Goal: Ask a question

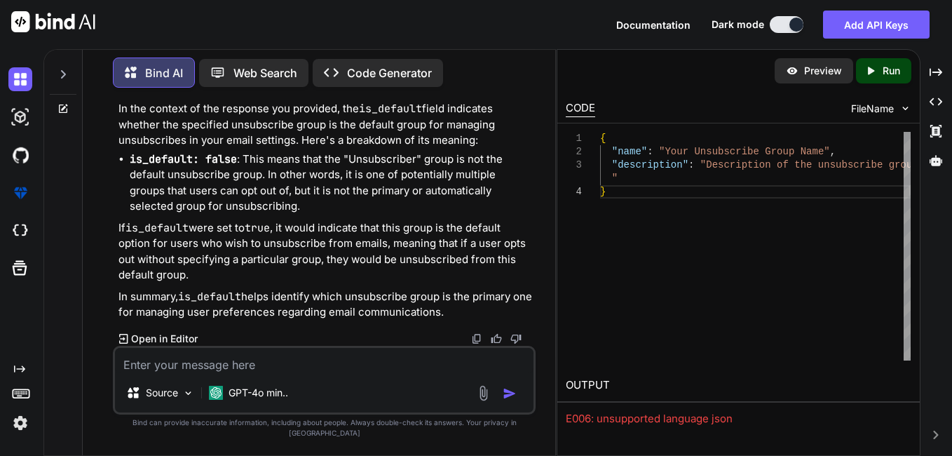
scroll to position [18153, 0]
click at [219, 373] on textarea at bounding box center [324, 360] width 419 height 25
click at [322, 370] on textarea at bounding box center [324, 360] width 419 height 25
drag, startPoint x: 233, startPoint y: 373, endPoint x: 84, endPoint y: 371, distance: 149.4
click at [84, 371] on div "Bind AI Web Search Created with Pixso. Code Generator You Bind AI To add the un…" at bounding box center [319, 253] width 473 height 403
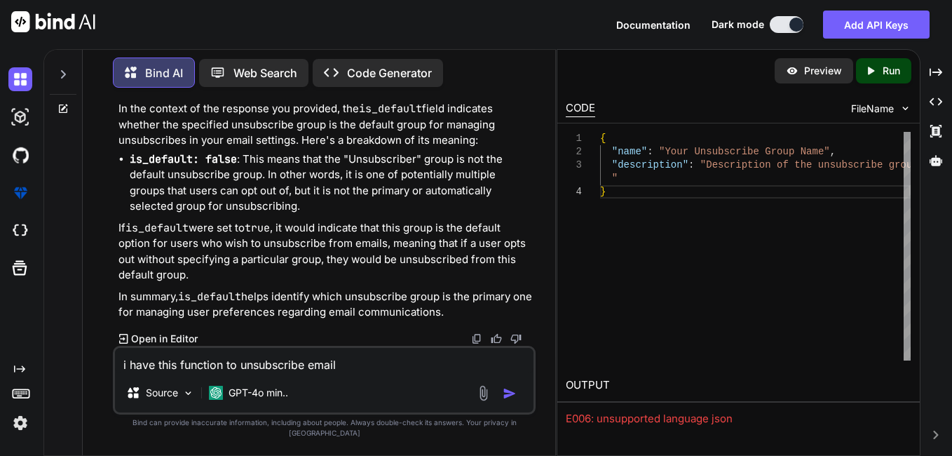
paste textarea "function insertUnsubscribe($tempID, $userID, $contactEmail, $contactID, $campai…"
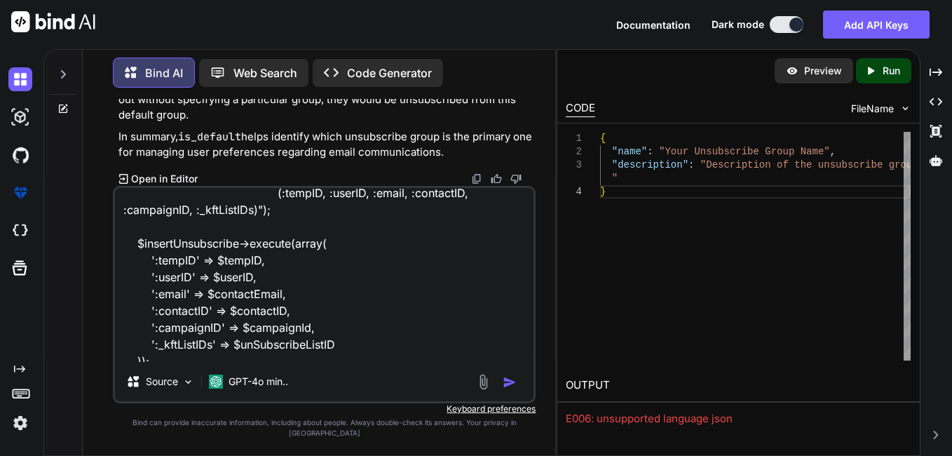
scroll to position [272, 0]
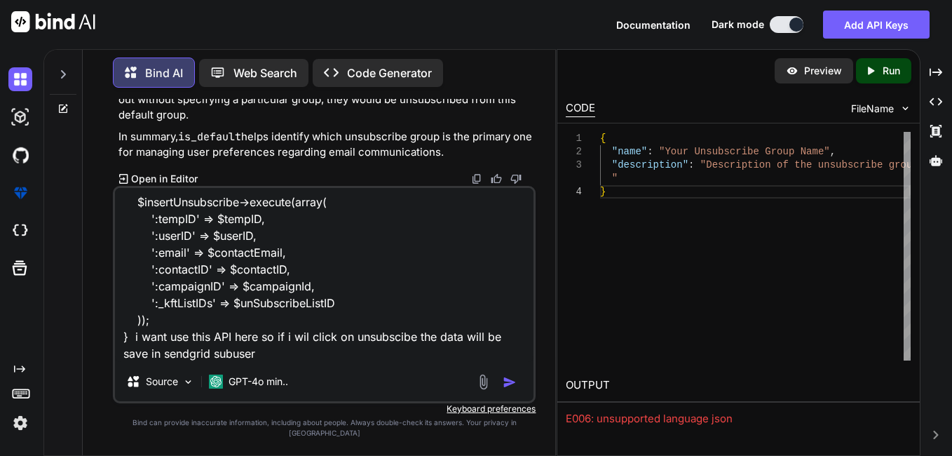
click at [236, 362] on textarea "i have this function to unsubscribe email function insertUnsubscribe($tempID, $…" at bounding box center [324, 275] width 419 height 174
click at [348, 362] on textarea "i have this function to unsubscribe email function insertUnsubscribe($tempID, $…" at bounding box center [324, 275] width 419 height 174
paste textarea "{ "name": "Unsubscriber", "id": 28650, "description": "Group of Unsubscriber us…"
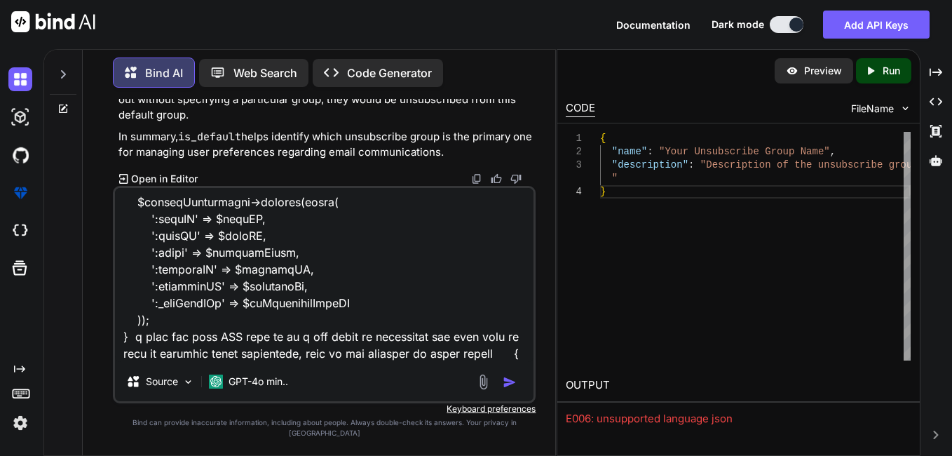
scroll to position [388, 0]
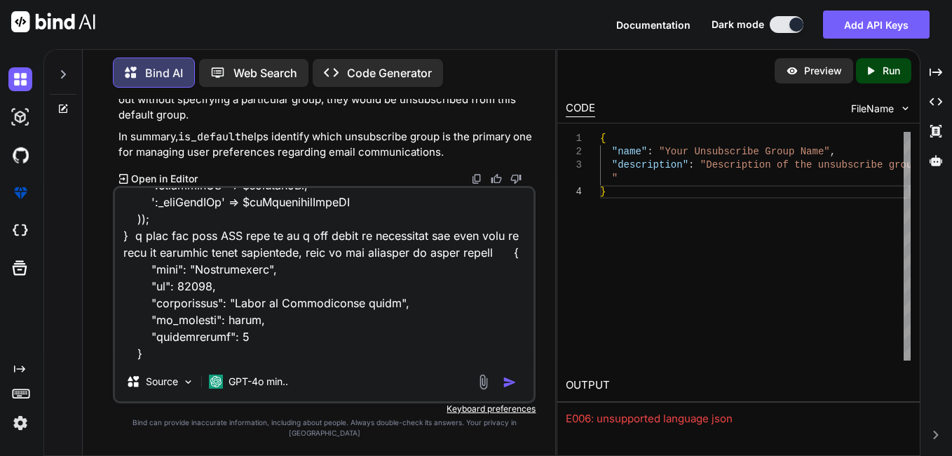
type textarea "i have this function to unsubscribe email function insertUnsubscribe($tempID, $…"
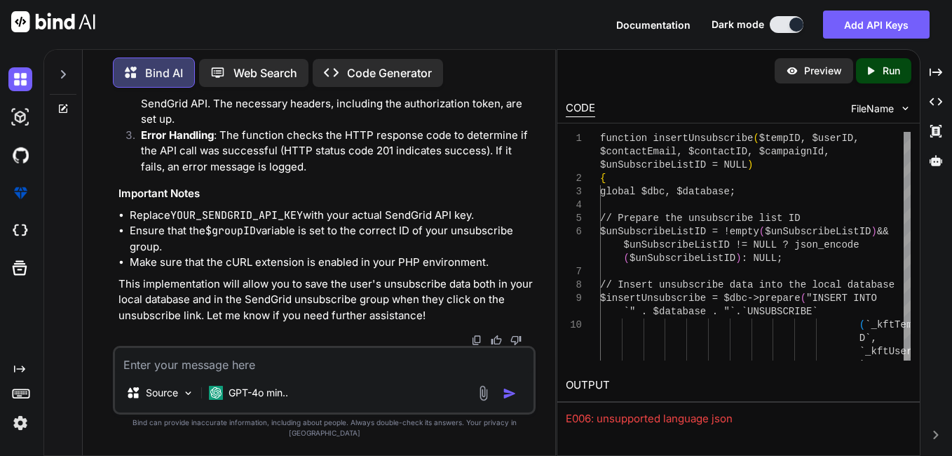
scroll to position [18761, 0]
drag, startPoint x: 151, startPoint y: 154, endPoint x: 243, endPoint y: 153, distance: 91.9
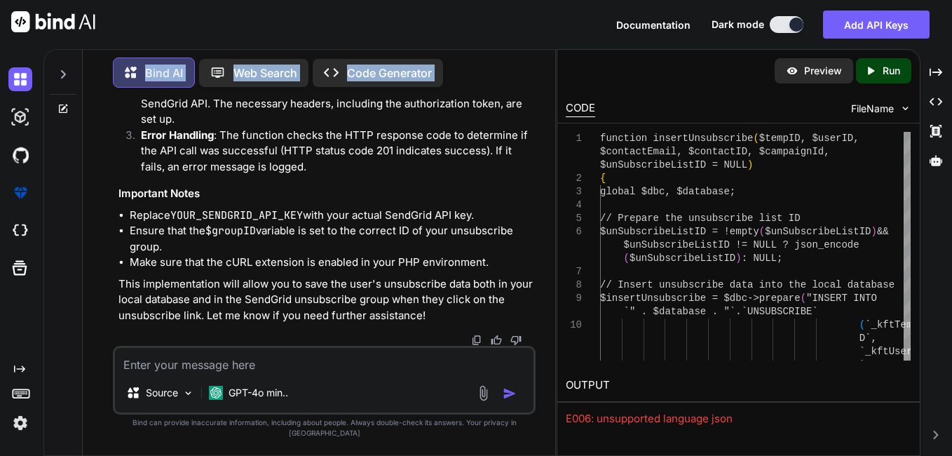
scroll to position [19002, 0]
drag, startPoint x: 133, startPoint y: 301, endPoint x: 119, endPoint y: 248, distance: 55.3
copy code "// Now, add the email to the SendGrid unsubscribe group $groupID = 28650 ; // R…"
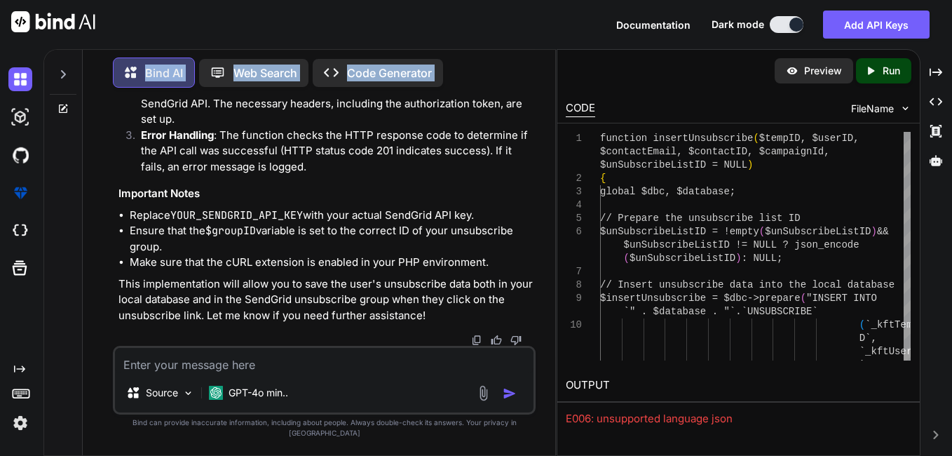
copy code "// Now, add the email to the SendGrid unsubscribe group $groupID = 28650 ; // R…"
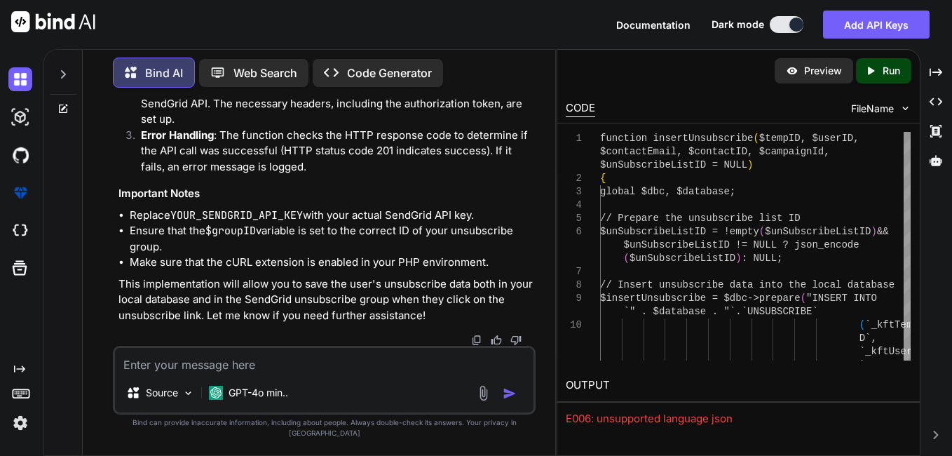
scroll to position [19072, 0]
copy span "28650"
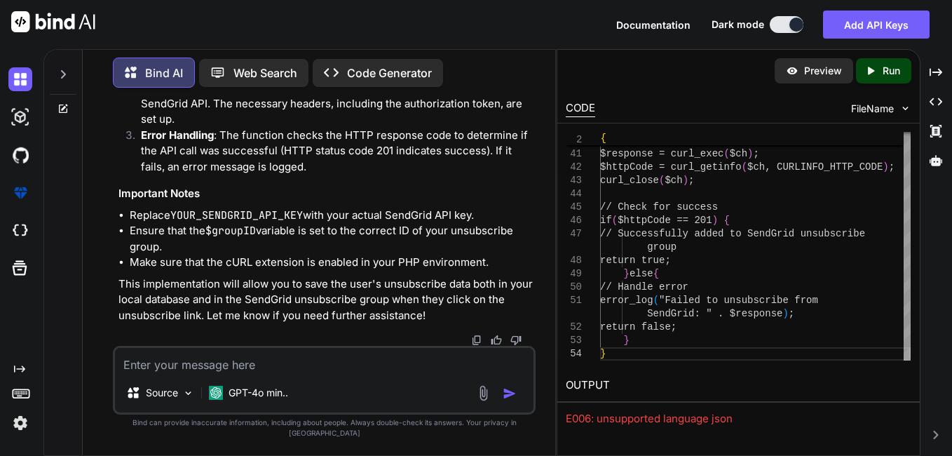
click at [297, 373] on textarea at bounding box center [324, 360] width 419 height 25
type textarea "what would be the request body"
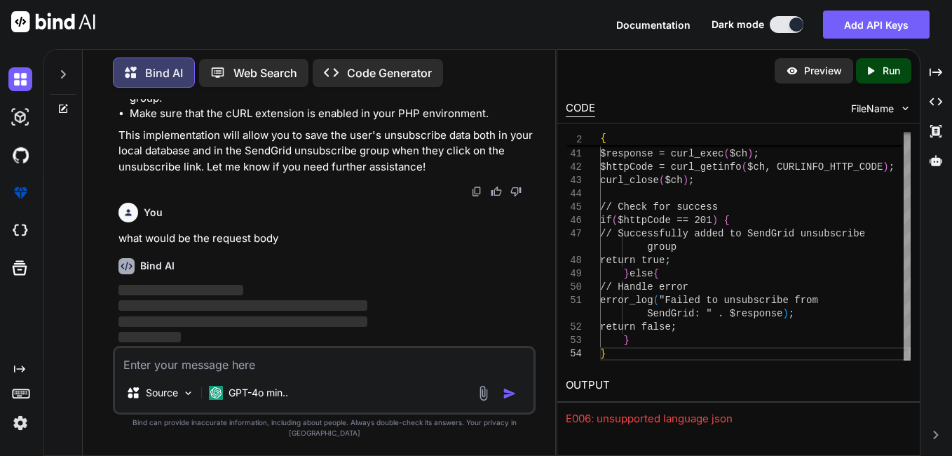
scroll to position [19854, 0]
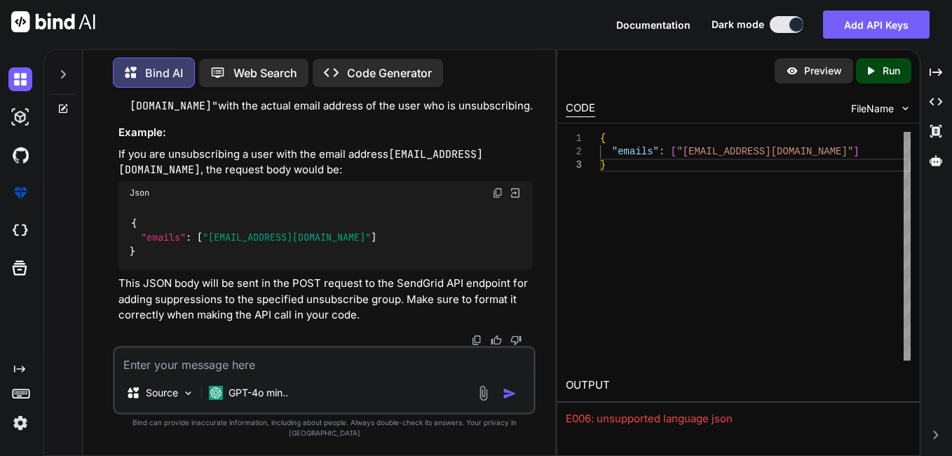
click at [562, 27] on div "Documentation Dark mode Add API Keys Created with Pixso." at bounding box center [476, 24] width 952 height 49
click at [227, 373] on textarea at bounding box center [324, 360] width 419 height 25
paste textarea "{"recipient_emails":["[EMAIL_ADDRESS][DOMAIN_NAME]"],"global":false}"
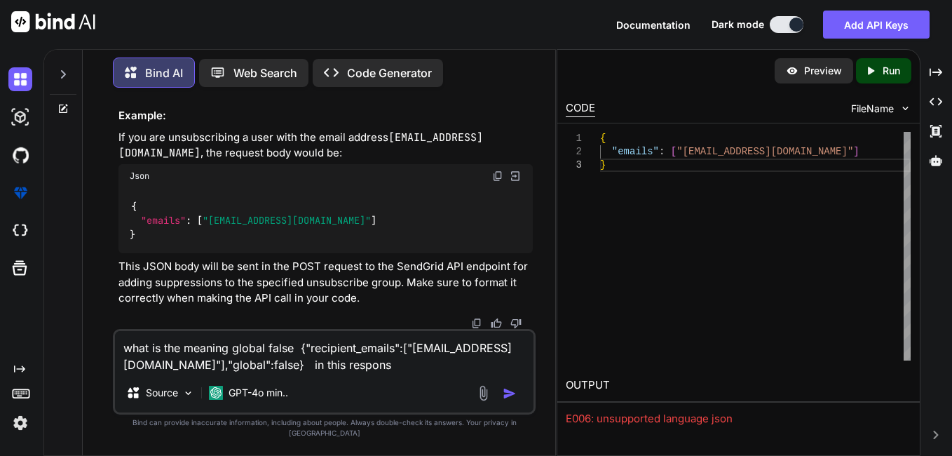
type textarea "what is the meaning global false {"recipient_emails":["[EMAIL_ADDRESS][DOMAIN_N…"
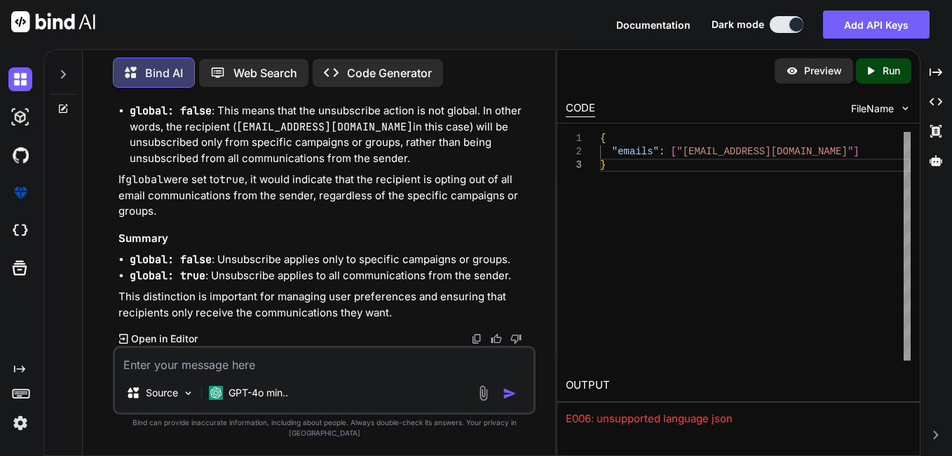
scroll to position [20651, 0]
click at [267, 367] on textarea at bounding box center [324, 360] width 419 height 25
type textarea "so how i can make it true"
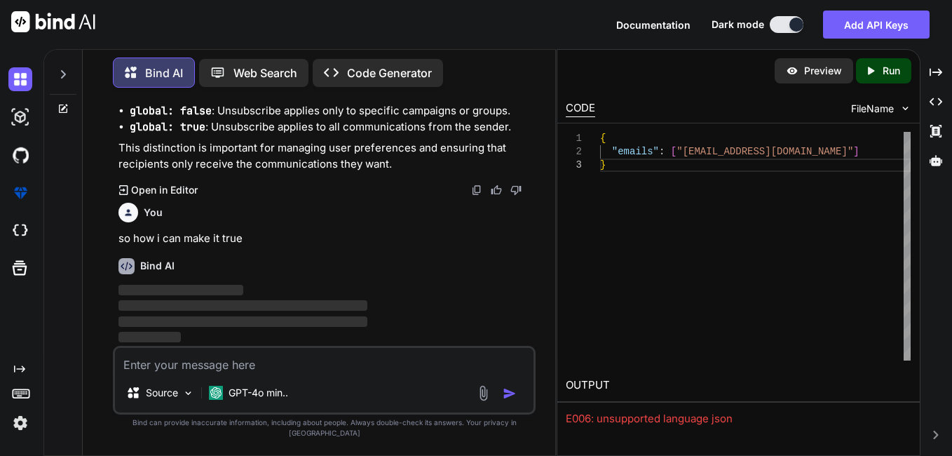
scroll to position [20799, 0]
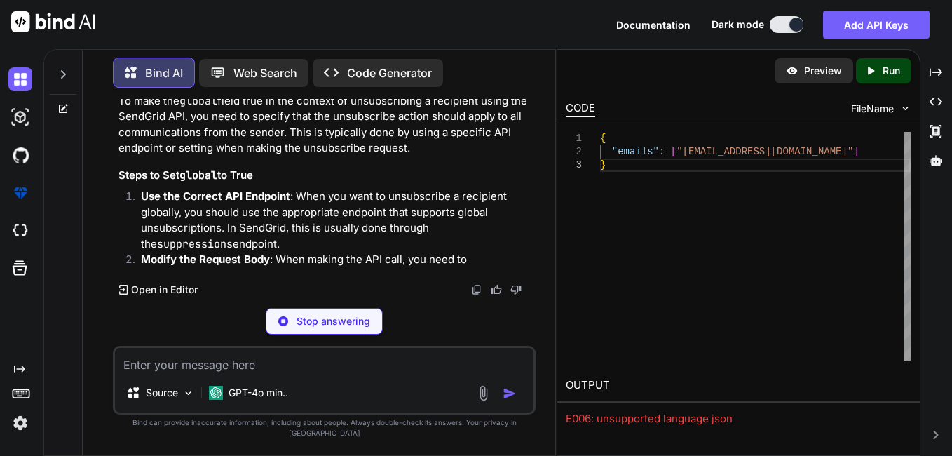
click at [456, 57] on div "You so how i can make it true" at bounding box center [326, 33] width 414 height 50
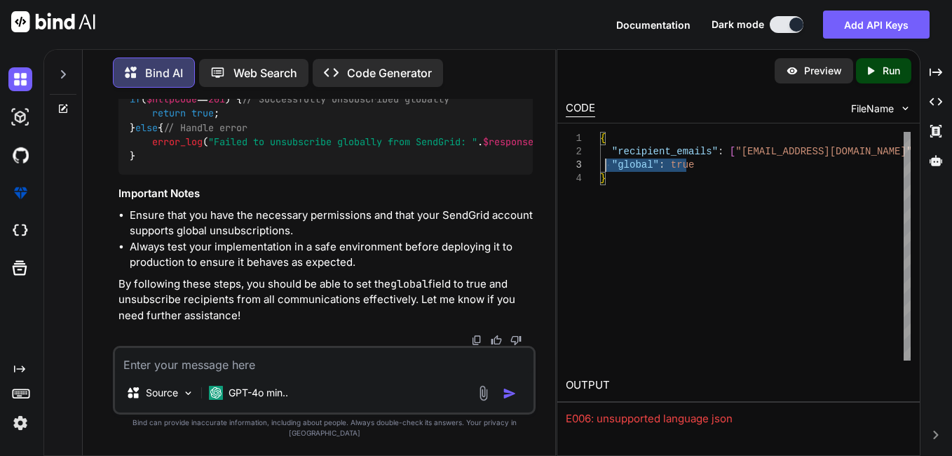
scroll to position [0, 0]
drag, startPoint x: 723, startPoint y: 168, endPoint x: 596, endPoint y: 158, distance: 127.3
click at [600, 158] on div "{ "recipient_emails" : [ "[EMAIL_ADDRESS][DOMAIN_NAME]" ] , "global" : true }" at bounding box center [755, 246] width 311 height 229
type textarea "{ "recipient_emails": ["[EMAIL_ADDRESS][DOMAIN_NAME]"], "global": true }"
click at [705, 162] on div "{ "recipient_emails" : [ "[EMAIL_ADDRESS][DOMAIN_NAME]" ] , "global" : true }" at bounding box center [755, 246] width 311 height 229
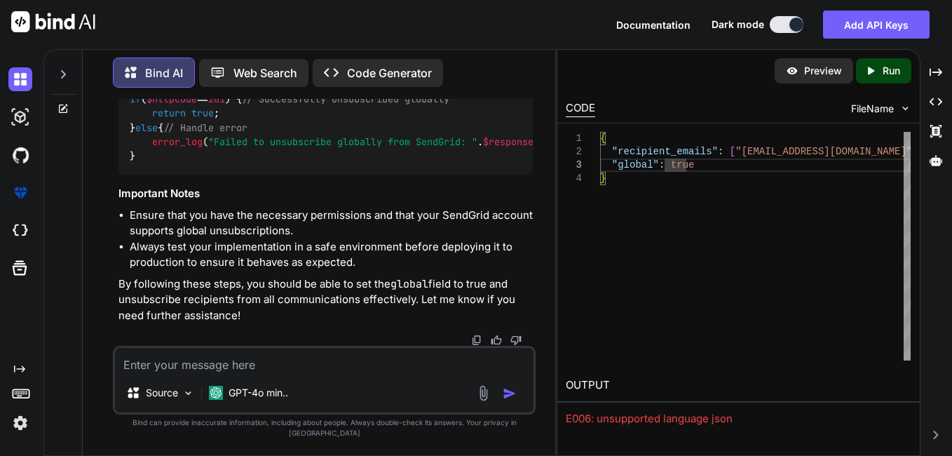
click at [251, 373] on textarea at bounding box center [324, 360] width 419 height 25
paste textarea "{ "recipient_emails": [ "[EMAIL_ADDRESS][DOMAIN_NAME]" ], "global": true }"
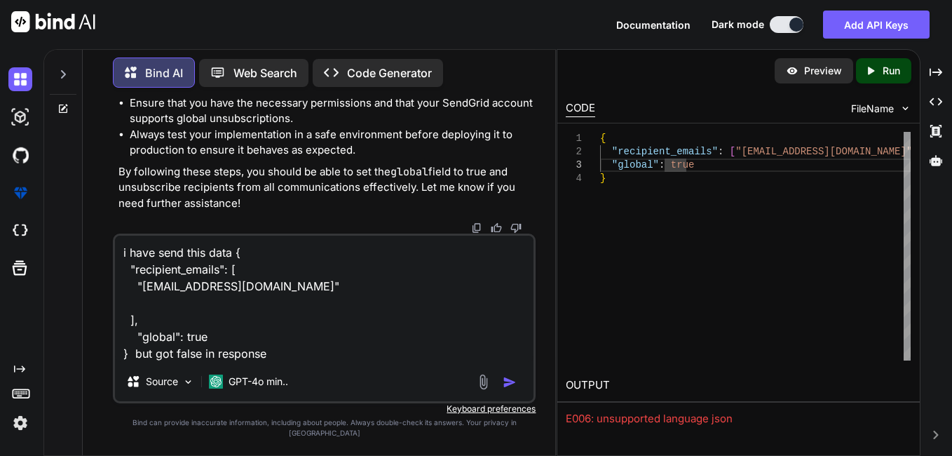
type textarea "i have send this data { "recipient_emails": [ "[EMAIL_ADDRESS][DOMAIN_NAME]" ],…"
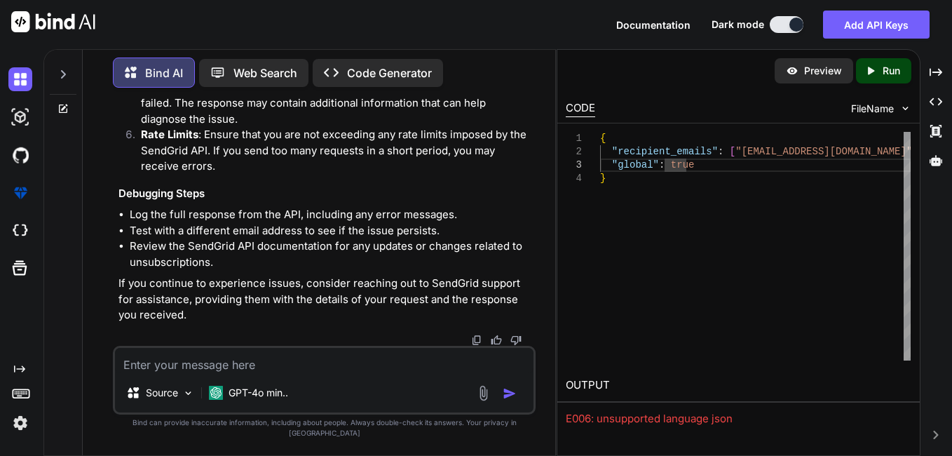
scroll to position [22373, 0]
